Goal: Complete application form

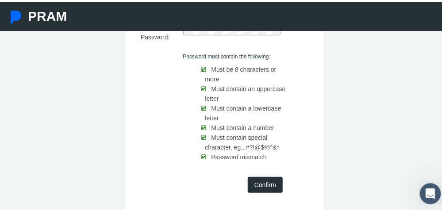
scroll to position [133, 0]
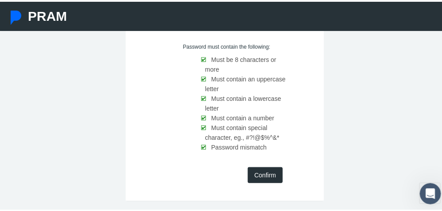
click at [258, 172] on input "Confirm" at bounding box center [265, 173] width 35 height 16
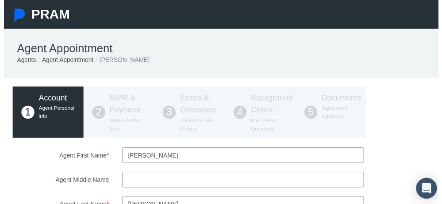
scroll to position [44, 0]
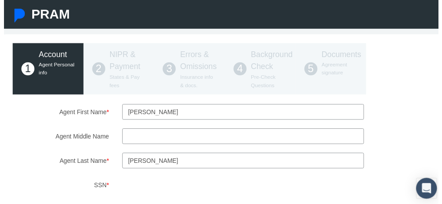
click at [130, 140] on input "Agent Middle Name" at bounding box center [243, 138] width 246 height 16
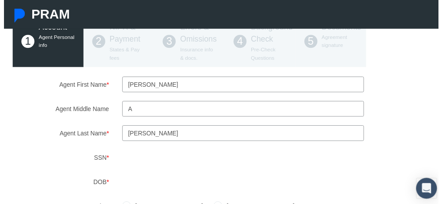
scroll to position [88, 0]
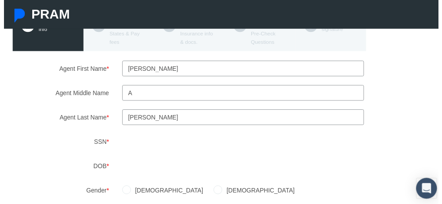
type input "a"
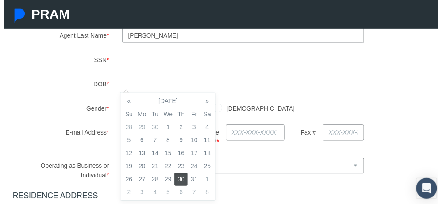
scroll to position [177, 0]
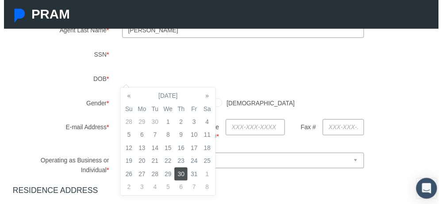
click at [180, 177] on td "30" at bounding box center [179, 176] width 13 height 13
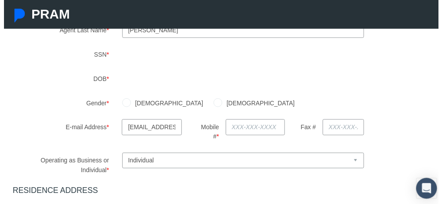
click at [247, 105] on div "Male Female" at bounding box center [281, 104] width 334 height 15
click at [213, 103] on input "Female" at bounding box center [217, 103] width 9 height 9
radio input "true"
click at [228, 128] on input "text" at bounding box center [255, 129] width 60 height 16
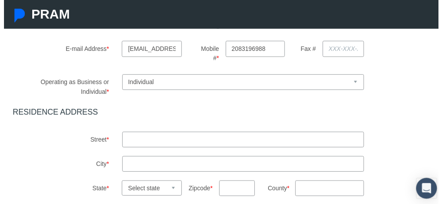
scroll to position [265, 0]
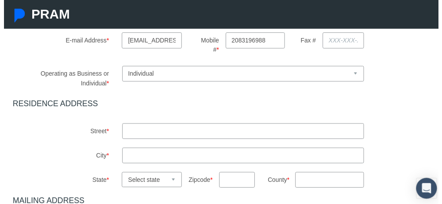
type input "208-319-6988"
click at [134, 132] on input "text" at bounding box center [243, 133] width 246 height 16
type input "433 Okoma Dr"
click at [128, 160] on input "text" at bounding box center [243, 158] width 246 height 16
type input "Omak"
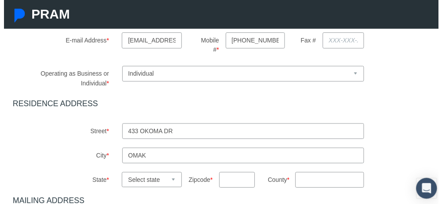
click at [168, 182] on select "Select state Alabama Alaska Arizona Arkansas California Colorado Connecticut De…" at bounding box center [150, 182] width 61 height 15
select select "WA"
click at [120, 175] on select "Select state Alabama Alaska Arizona Arkansas California Colorado Connecticut De…" at bounding box center [150, 182] width 61 height 15
click at [225, 184] on input "text" at bounding box center [237, 183] width 36 height 16
type input "98841"
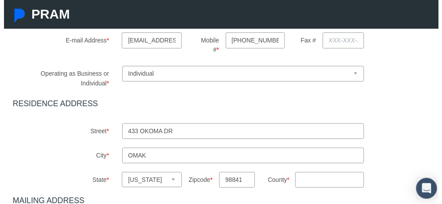
click at [299, 181] on input "County *" at bounding box center [331, 183] width 70 height 16
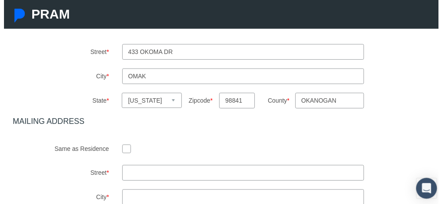
scroll to position [354, 0]
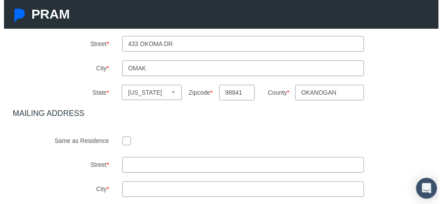
type input "Okanogan"
click at [121, 147] on input "checkbox" at bounding box center [124, 142] width 9 height 9
checkbox input "true"
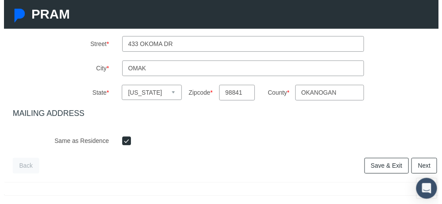
scroll to position [390, 0]
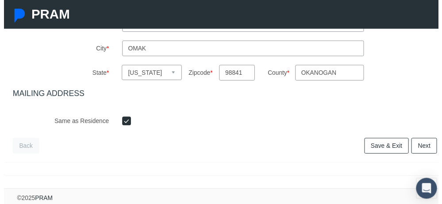
click at [383, 141] on link "Save & Exit" at bounding box center [388, 148] width 45 height 16
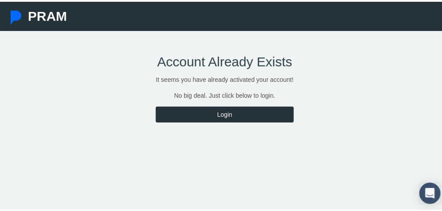
click at [221, 114] on link "Login" at bounding box center [224, 113] width 137 height 16
click at [225, 111] on link "Login" at bounding box center [224, 113] width 137 height 16
